Goal: Information Seeking & Learning: Learn about a topic

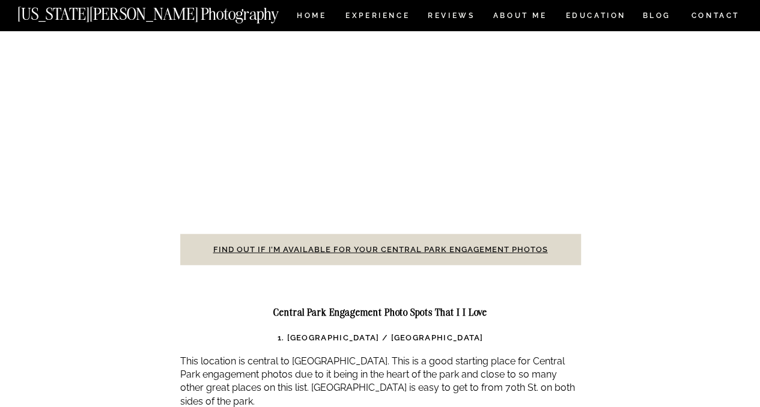
scroll to position [3920, 0]
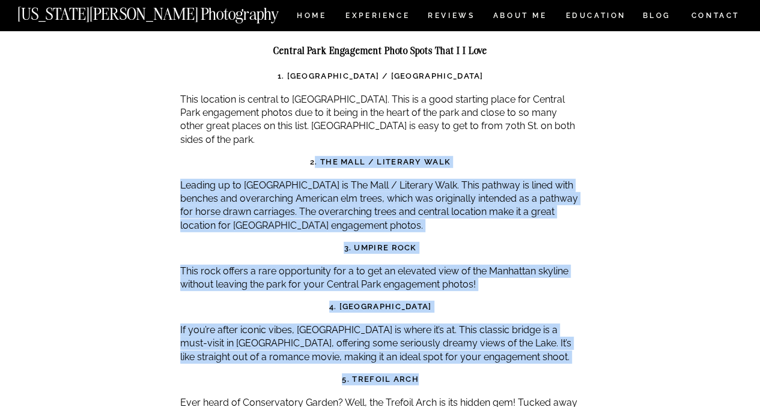
drag, startPoint x: 315, startPoint y: 106, endPoint x: 542, endPoint y: 329, distance: 317.8
click at [543, 374] on h3 "5. Trefoil Arch" at bounding box center [380, 380] width 401 height 12
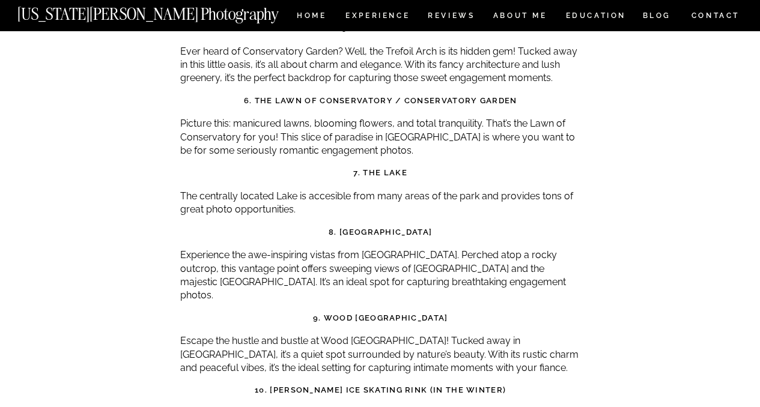
scroll to position [4461, 0]
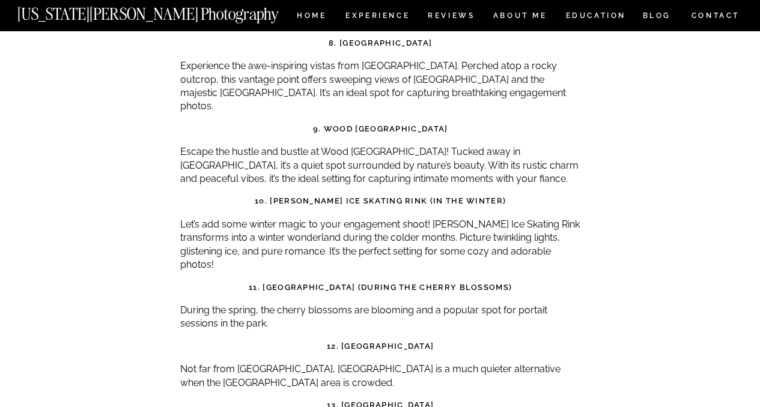
click at [398, 218] on p "Let’s add some winter magic to your engagement shoot! [PERSON_NAME] Ice Skating…" at bounding box center [380, 245] width 401 height 54
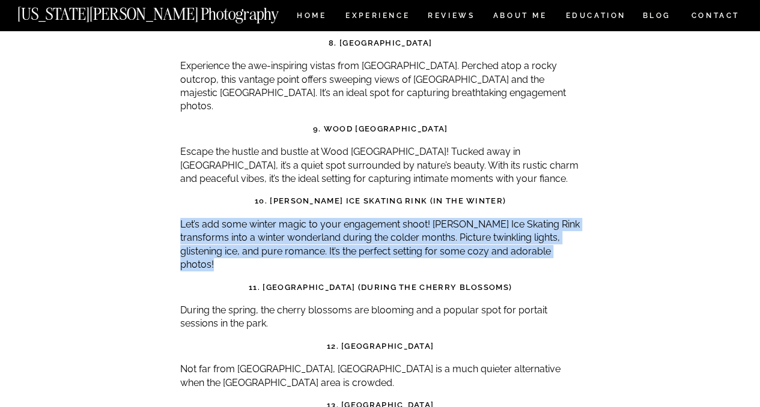
click at [398, 218] on p "Let’s add some winter magic to your engagement shoot! [PERSON_NAME] Ice Skating…" at bounding box center [380, 245] width 401 height 54
click at [234, 218] on p "Let’s add some winter magic to your engagement shoot! [PERSON_NAME] Ice Skating…" at bounding box center [380, 245] width 401 height 54
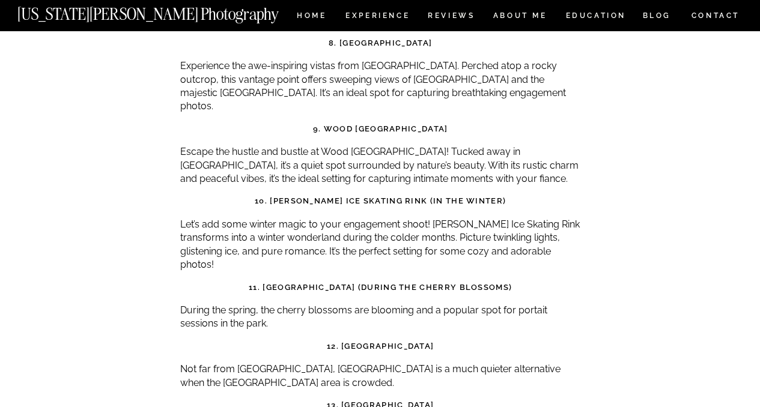
click at [218, 304] on p "During the spring, the cherry blossoms are blooming and a popular spot for port…" at bounding box center [380, 317] width 401 height 27
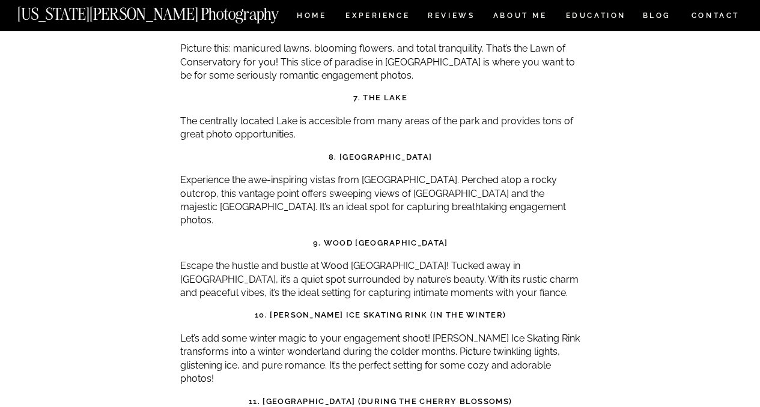
scroll to position [4341, 0]
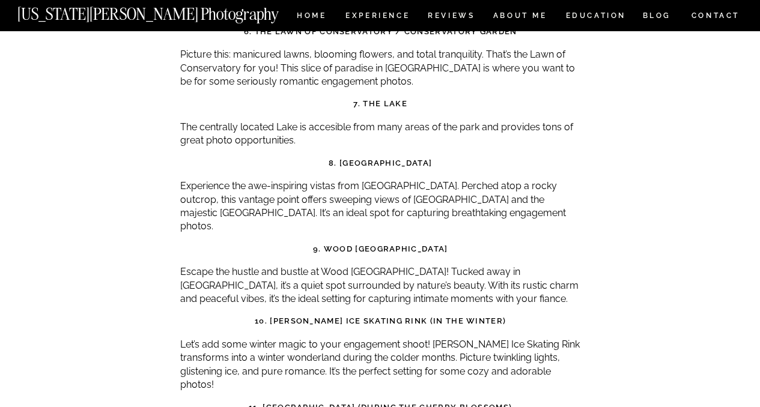
click at [550, 266] on p "Escape the hustle and bustle at Wood [GEOGRAPHIC_DATA]! Tucked away in [GEOGRAP…" at bounding box center [380, 286] width 401 height 40
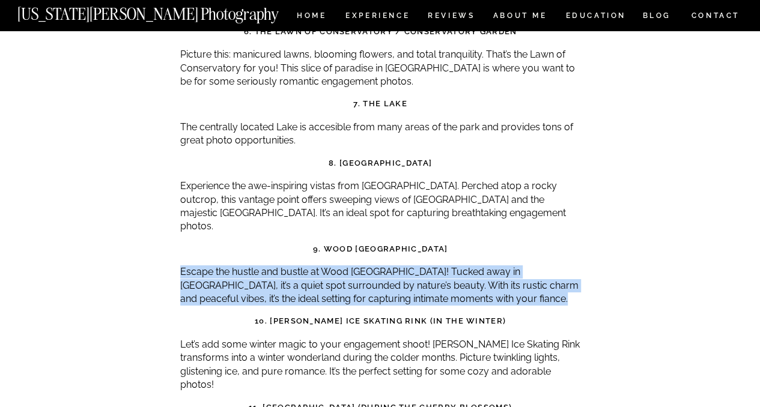
click at [550, 266] on p "Escape the hustle and bustle at Wood [GEOGRAPHIC_DATA]! Tucked away in [GEOGRAP…" at bounding box center [380, 286] width 401 height 40
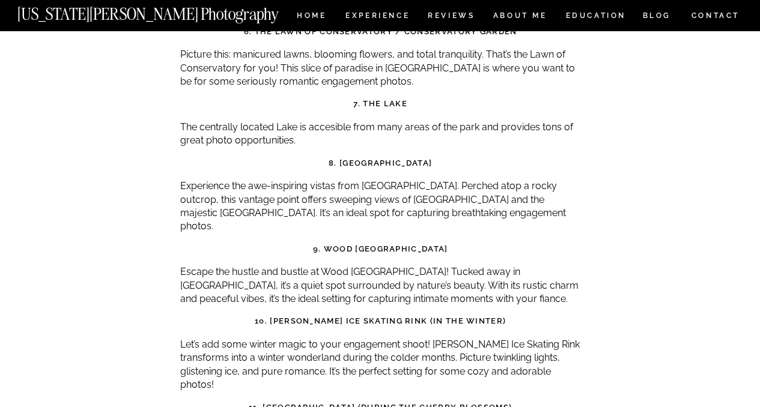
click at [439, 180] on p "Experience the awe-inspiring vistas from [GEOGRAPHIC_DATA]. Perched atop a rock…" at bounding box center [380, 207] width 401 height 54
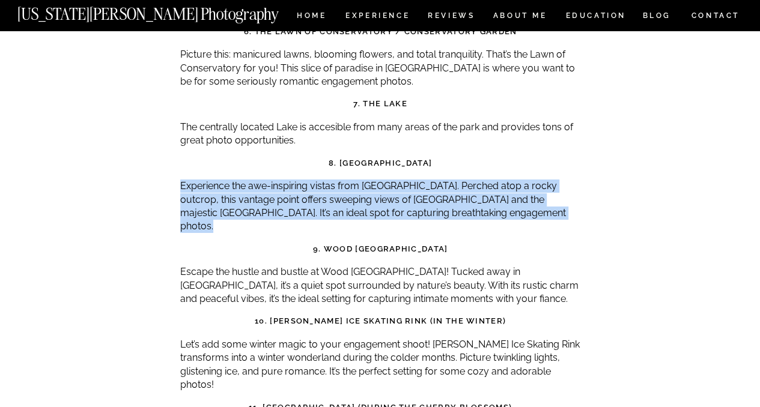
click at [439, 180] on p "Experience the awe-inspiring vistas from [GEOGRAPHIC_DATA]. Perched atop a rock…" at bounding box center [380, 207] width 401 height 54
click at [424, 180] on p "Experience the awe-inspiring vistas from [GEOGRAPHIC_DATA]. Perched atop a rock…" at bounding box center [380, 207] width 401 height 54
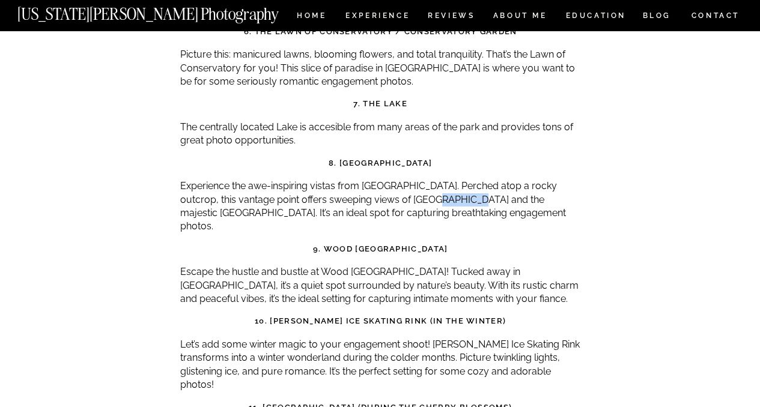
click at [424, 180] on p "Experience the awe-inspiring vistas from [GEOGRAPHIC_DATA]. Perched atop a rock…" at bounding box center [380, 207] width 401 height 54
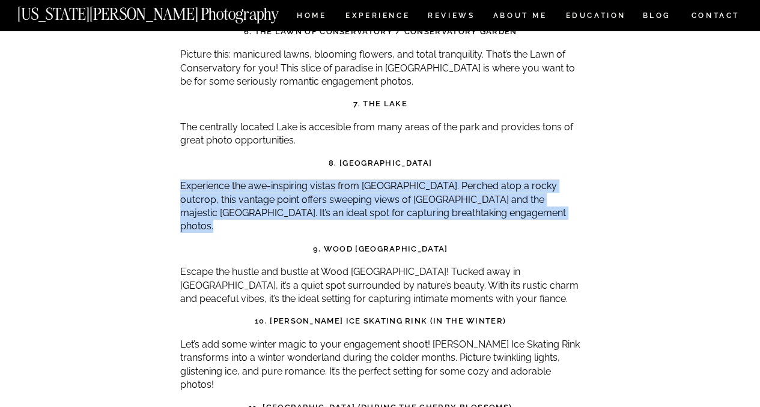
click at [424, 180] on p "Experience the awe-inspiring vistas from [GEOGRAPHIC_DATA]. Perched atop a rock…" at bounding box center [380, 207] width 401 height 54
click at [409, 180] on p "Experience the awe-inspiring vistas from [GEOGRAPHIC_DATA]. Perched atop a rock…" at bounding box center [380, 207] width 401 height 54
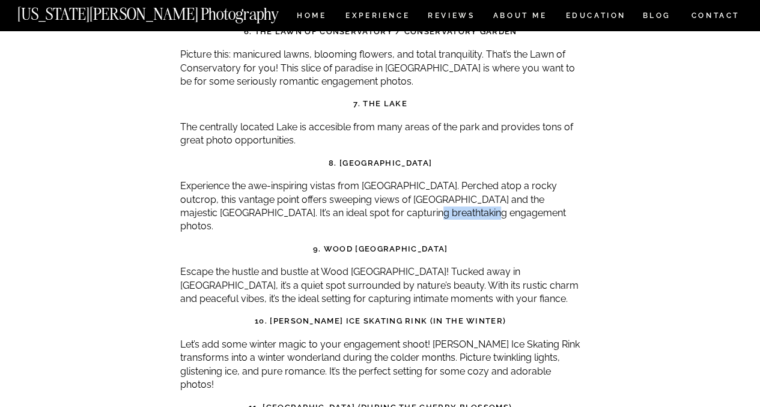
click at [409, 180] on p "Experience the awe-inspiring vistas from [GEOGRAPHIC_DATA]. Perched atop a rock…" at bounding box center [380, 207] width 401 height 54
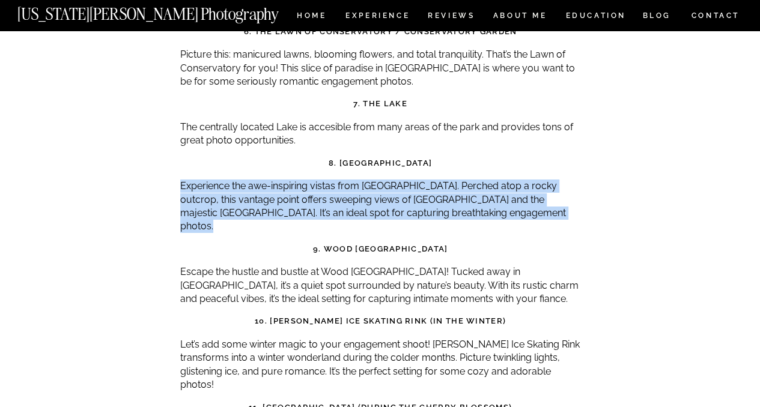
click at [409, 180] on p "Experience the awe-inspiring vistas from [GEOGRAPHIC_DATA]. Perched atop a rock…" at bounding box center [380, 207] width 401 height 54
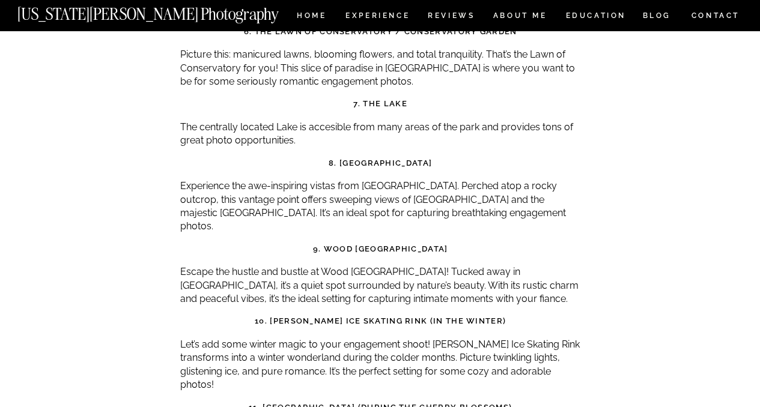
click at [385, 338] on p "Let’s add some winter magic to your engagement shoot! [PERSON_NAME] Ice Skating…" at bounding box center [380, 365] width 401 height 54
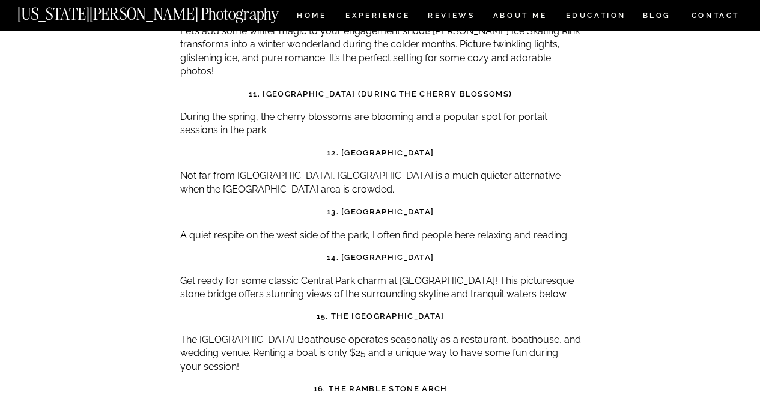
scroll to position [4822, 0]
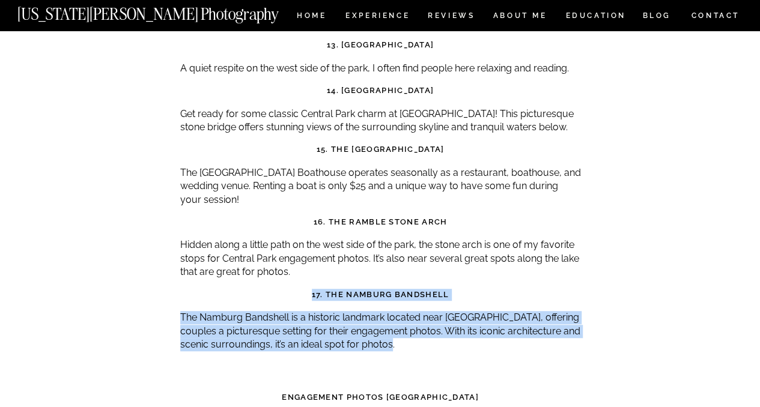
drag, startPoint x: 446, startPoint y: 260, endPoint x: 178, endPoint y: 202, distance: 274.3
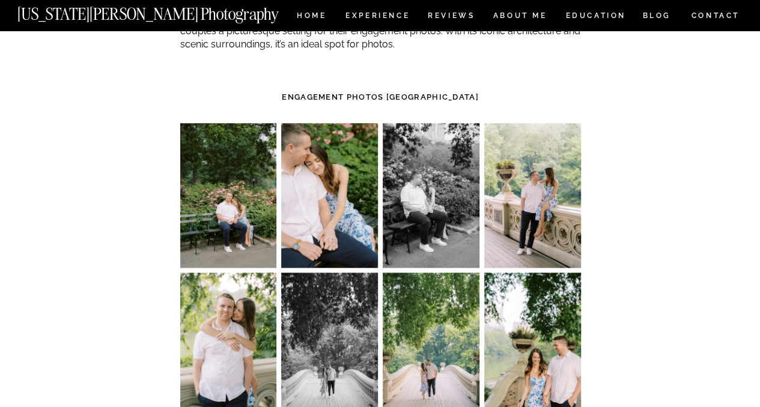
scroll to position [5362, 0]
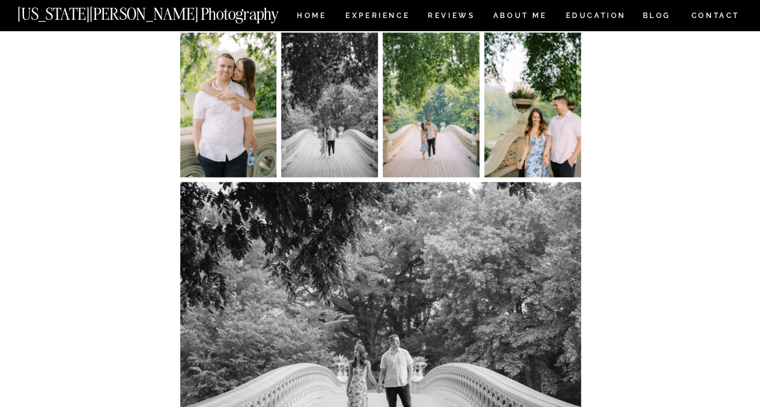
click at [379, 282] on img at bounding box center [380, 315] width 401 height 267
click at [416, 290] on img at bounding box center [380, 315] width 401 height 267
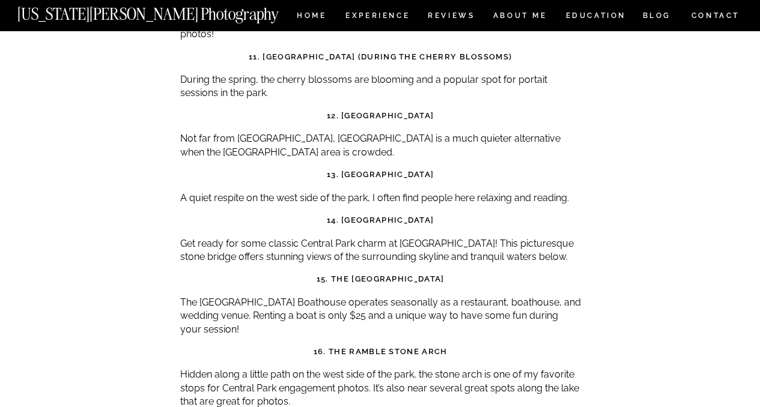
scroll to position [4521, 0]
